Goal: Information Seeking & Learning: Understand process/instructions

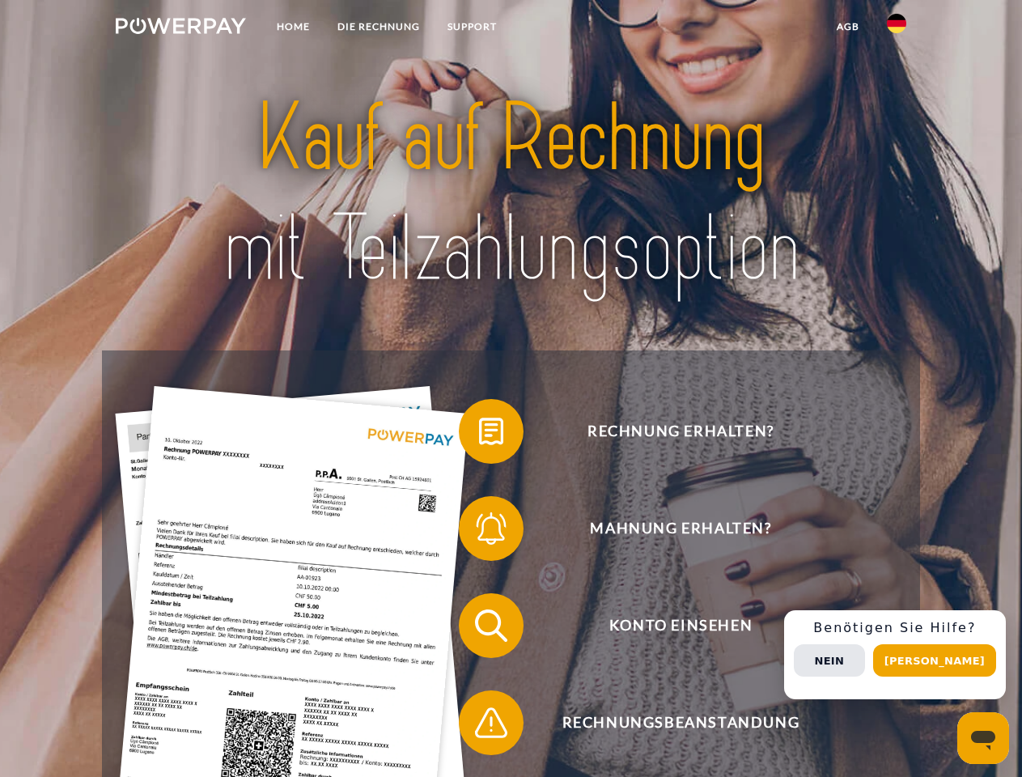
click at [180, 28] on img at bounding box center [181, 26] width 130 height 16
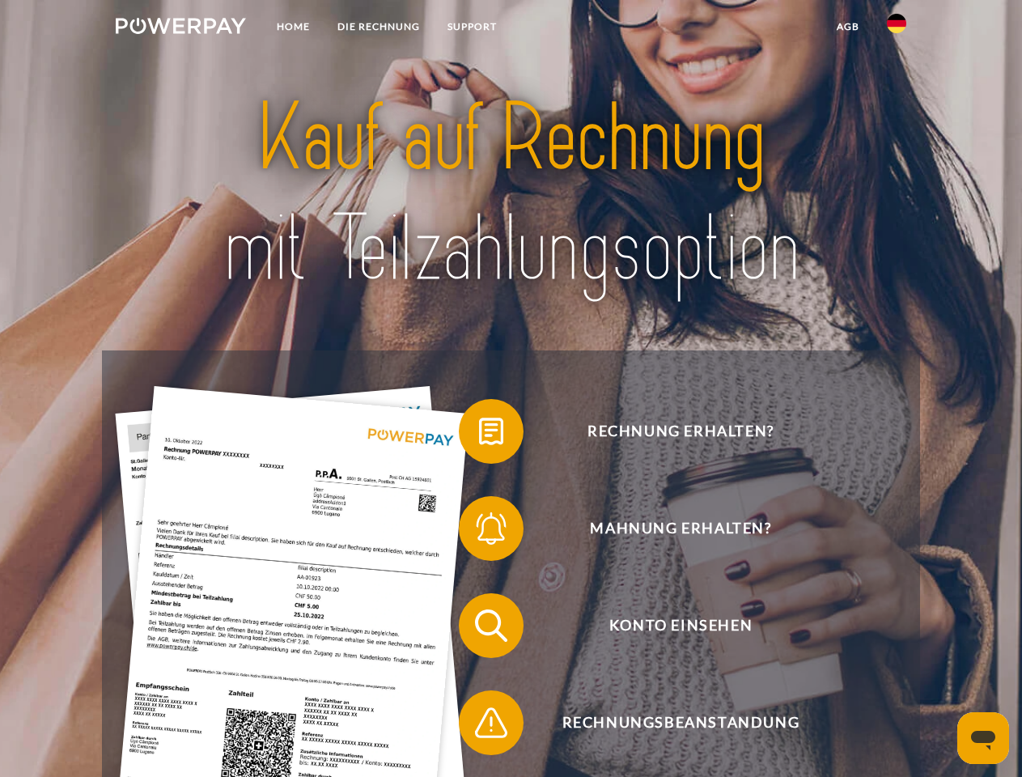
click at [897, 28] on img at bounding box center [896, 23] width 19 height 19
click at [847, 27] on link "agb" at bounding box center [848, 26] width 50 height 29
click at [479, 435] on span at bounding box center [467, 431] width 81 height 81
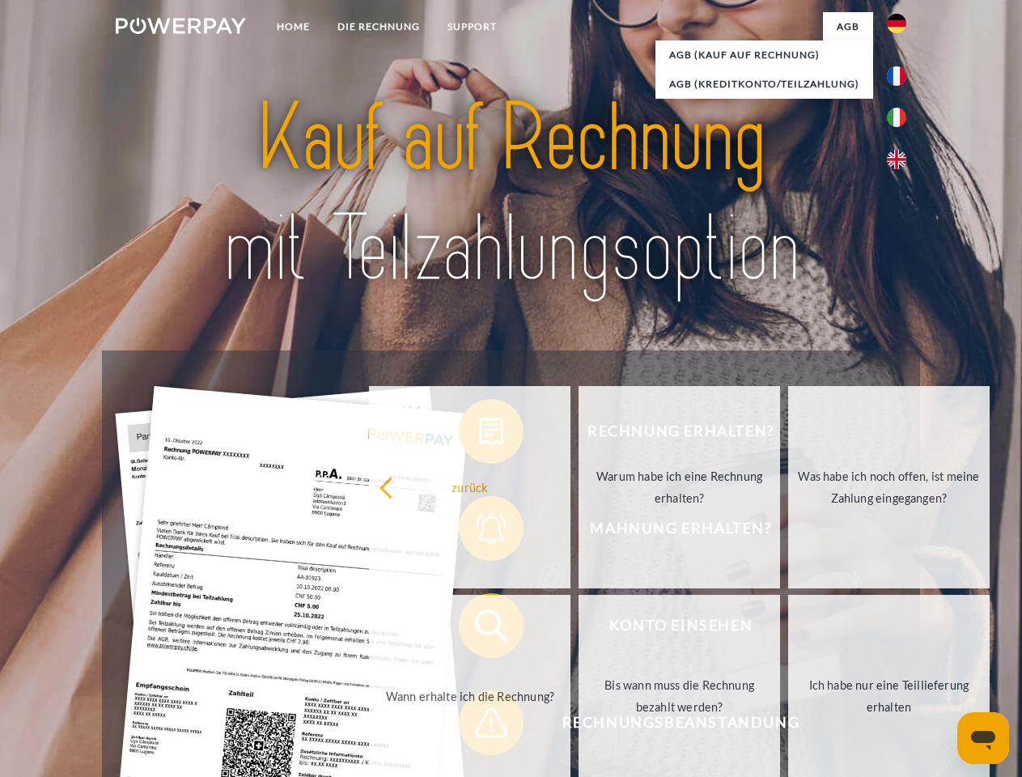
click at [479, 532] on div "Rechnung erhalten? Mahnung erhalten? Konto einsehen" at bounding box center [510, 674] width 817 height 648
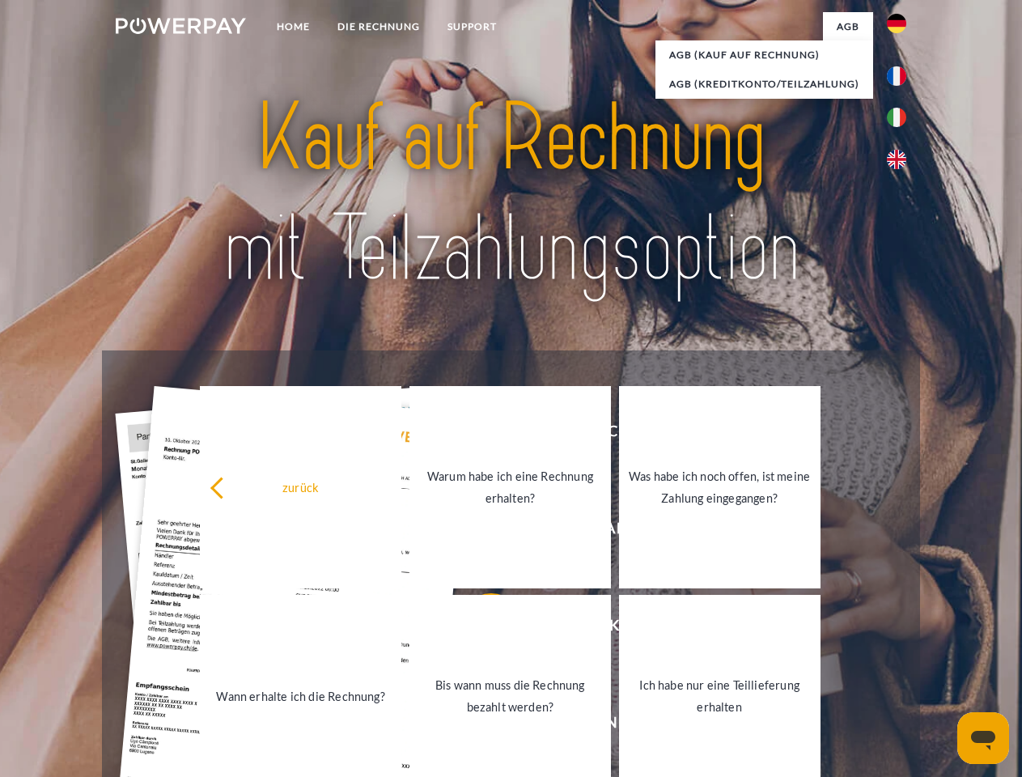
click at [479, 629] on link "Bis wann muss die Rechnung bezahlt werden?" at bounding box center [511, 696] width 202 height 202
click at [479, 726] on span at bounding box center [467, 722] width 81 height 81
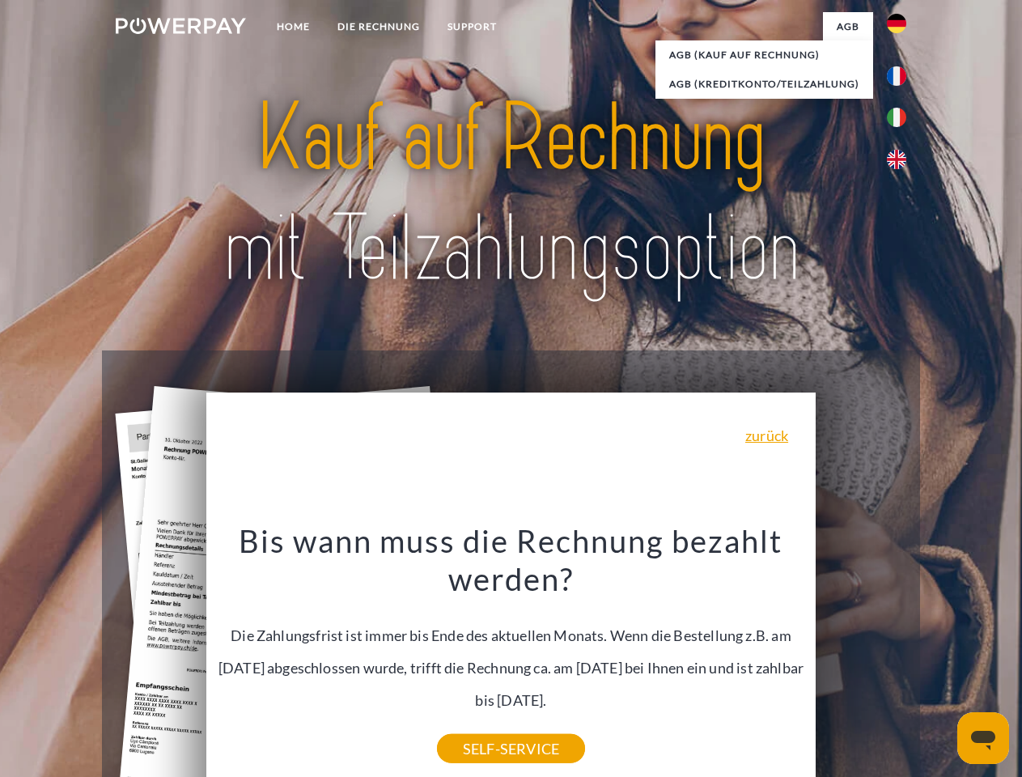
click at [901, 655] on div "Rechnung erhalten? Mahnung erhalten? Konto einsehen" at bounding box center [510, 674] width 817 height 648
click at [861, 658] on span "Konto einsehen" at bounding box center [680, 625] width 397 height 65
click at [941, 660] on header "Home DIE RECHNUNG SUPPORT" at bounding box center [511, 559] width 1022 height 1118
